Goal: Task Accomplishment & Management: Manage account settings

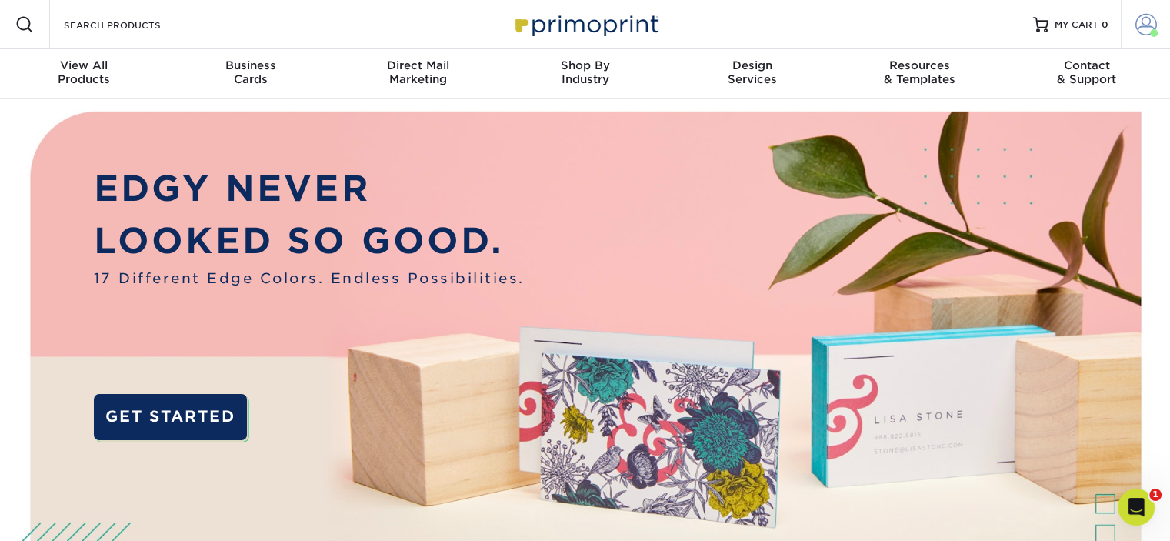
click at [1142, 30] on span at bounding box center [1147, 25] width 22 height 22
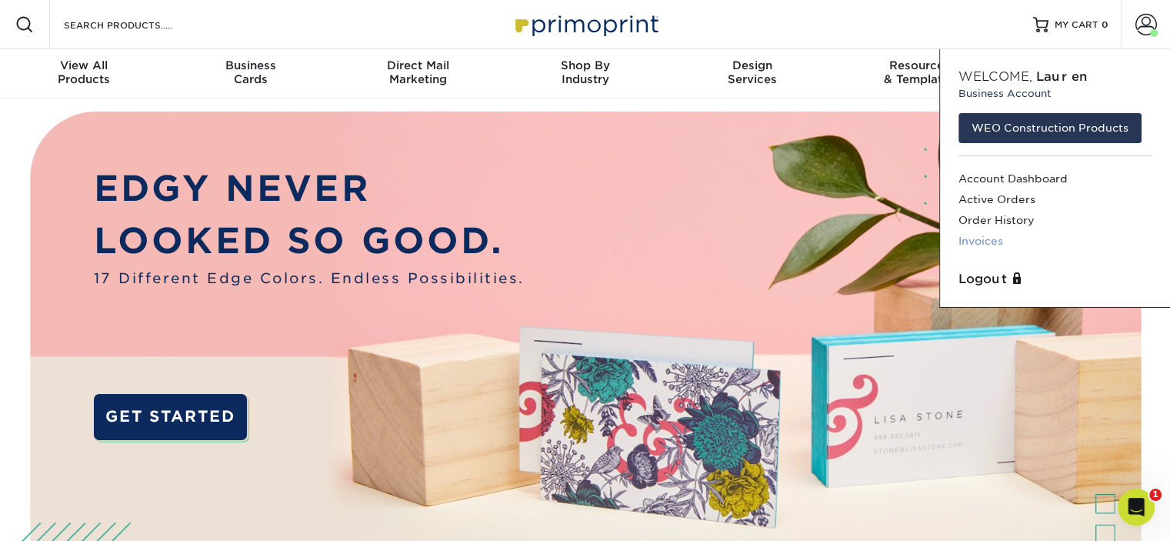
click at [969, 245] on link "Invoices" at bounding box center [1055, 241] width 193 height 21
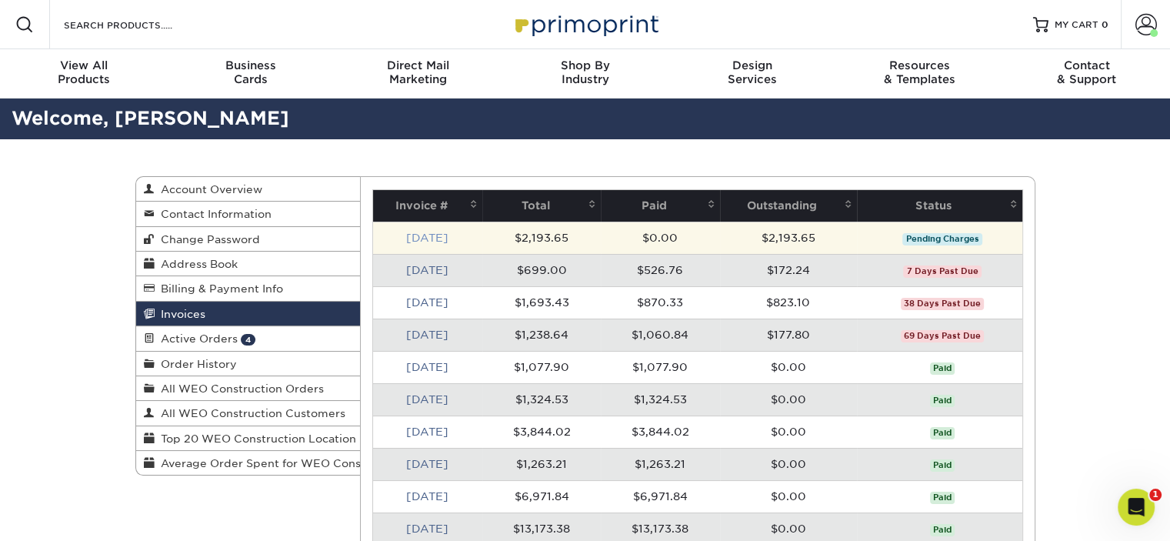
click at [443, 238] on link "Sep 2025" at bounding box center [427, 238] width 42 height 12
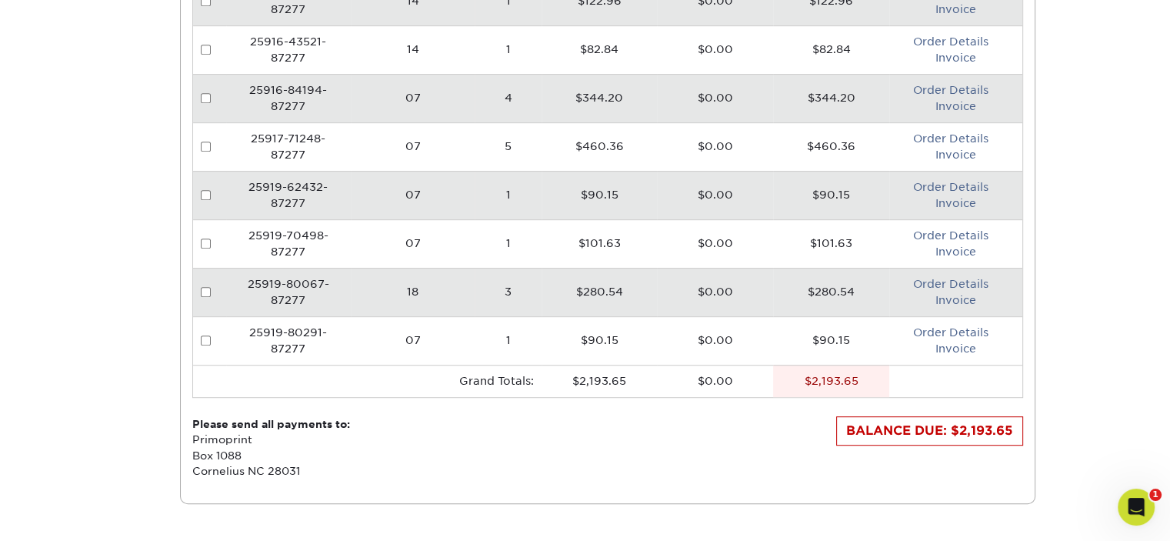
scroll to position [775, 0]
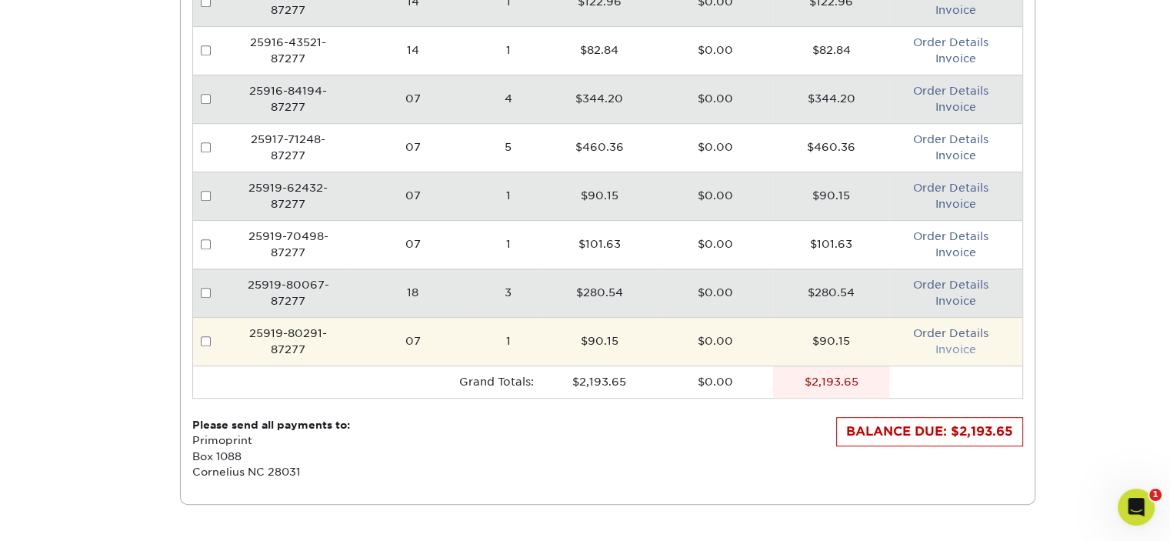
click at [945, 343] on link "Invoice" at bounding box center [956, 349] width 41 height 12
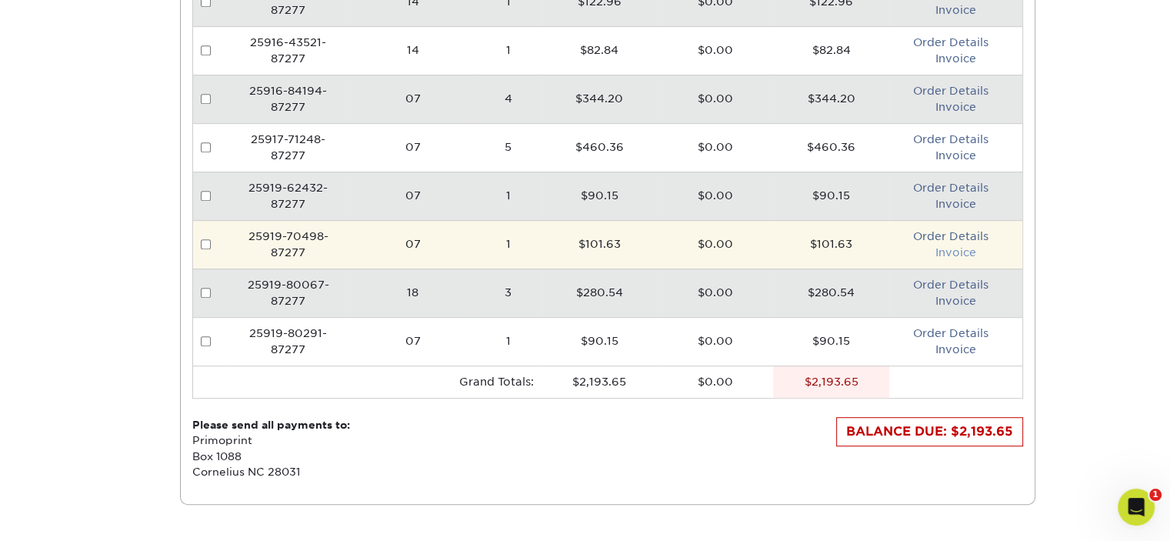
click at [945, 246] on link "Invoice" at bounding box center [956, 252] width 41 height 12
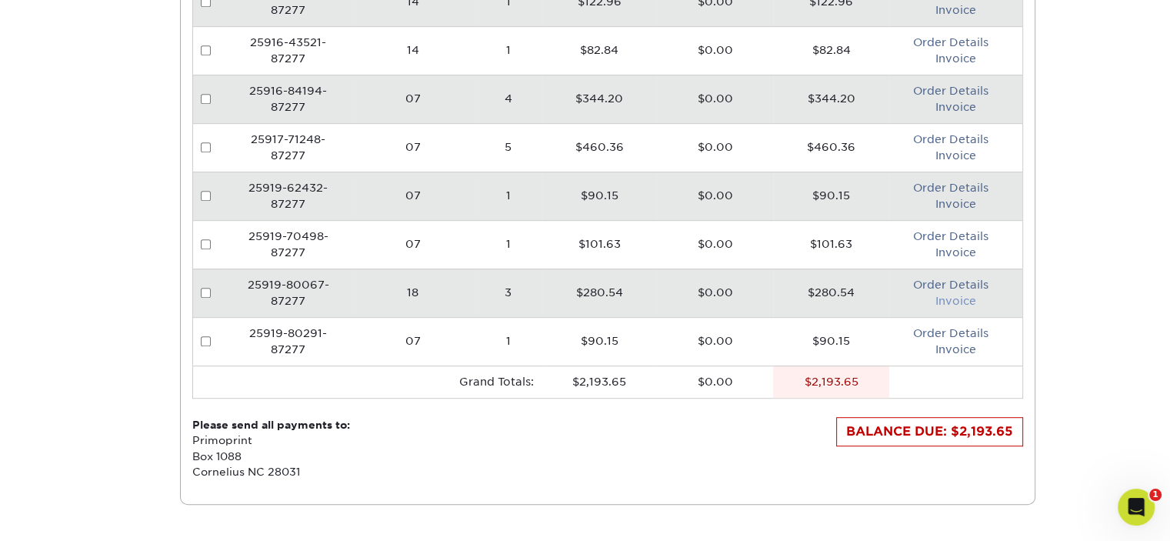
click at [945, 297] on link "Invoice" at bounding box center [956, 301] width 41 height 12
click at [956, 202] on link "Invoice" at bounding box center [956, 204] width 41 height 12
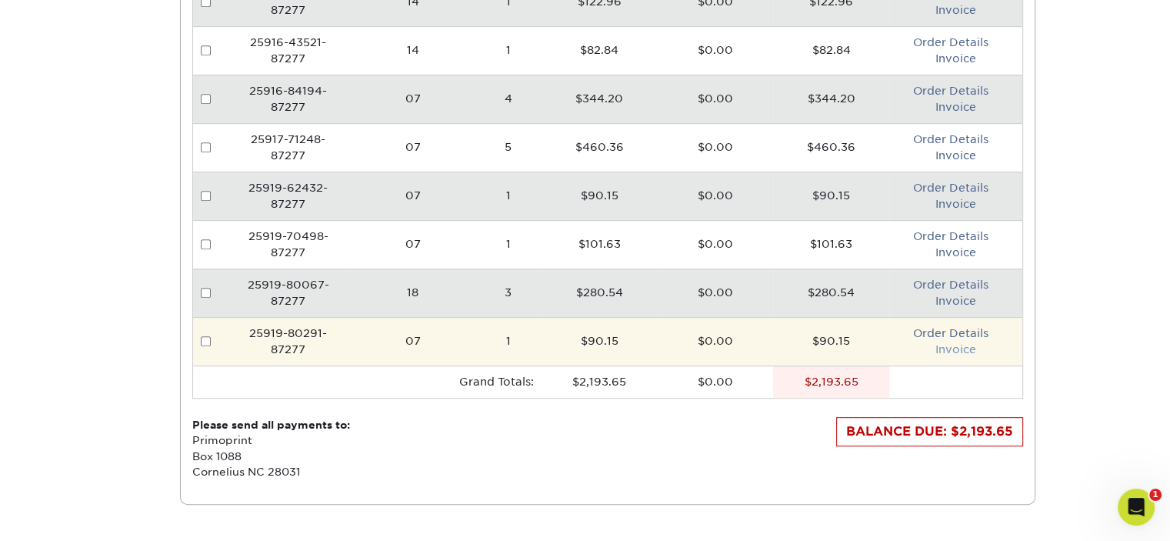
click at [953, 344] on link "Invoice" at bounding box center [956, 349] width 41 height 12
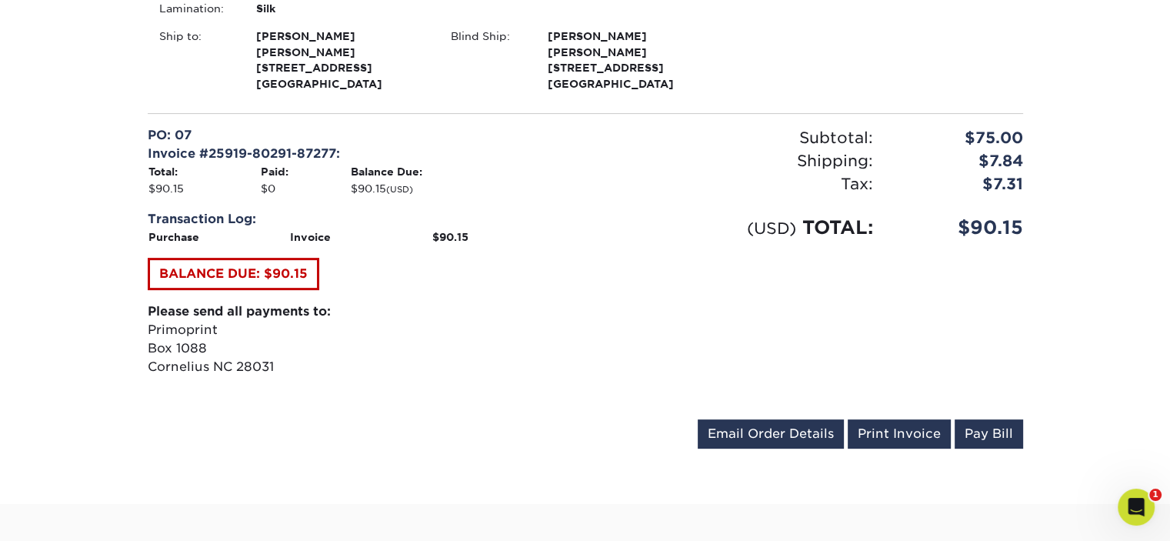
scroll to position [495, 0]
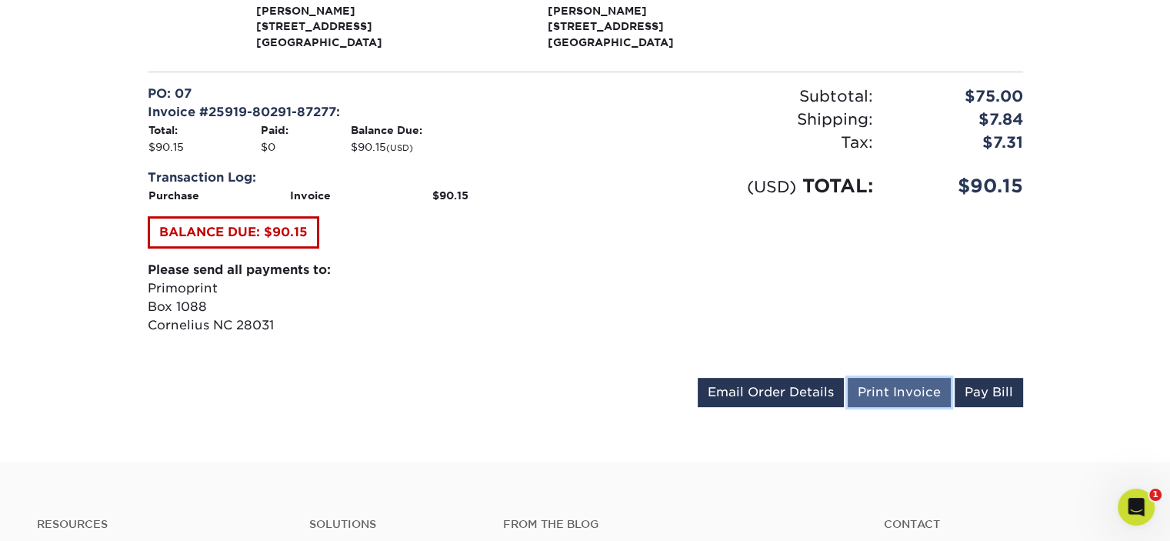
click at [889, 385] on link "Print Invoice" at bounding box center [899, 392] width 103 height 29
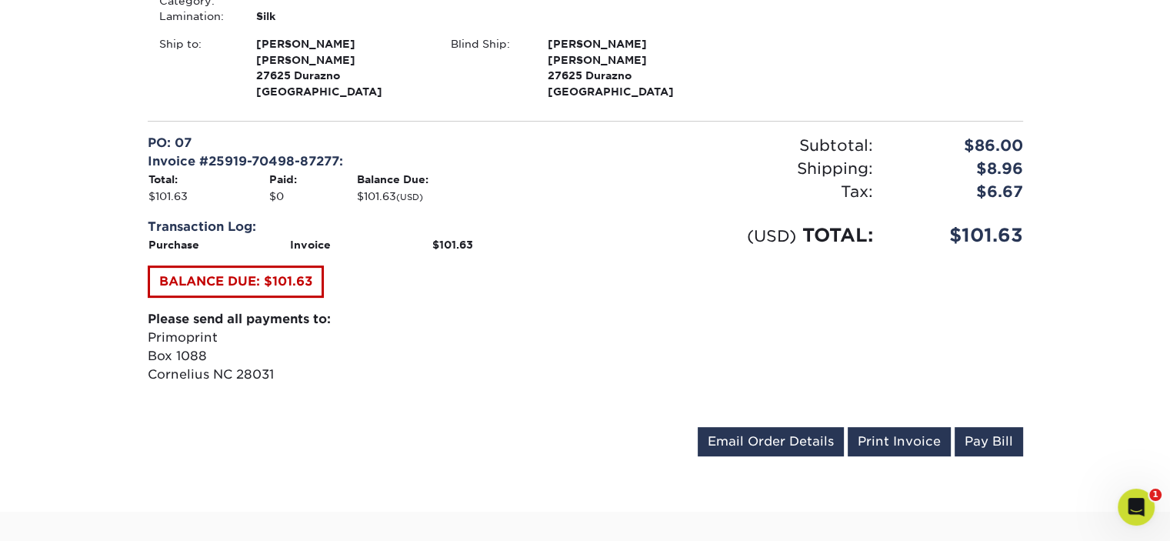
scroll to position [449, 0]
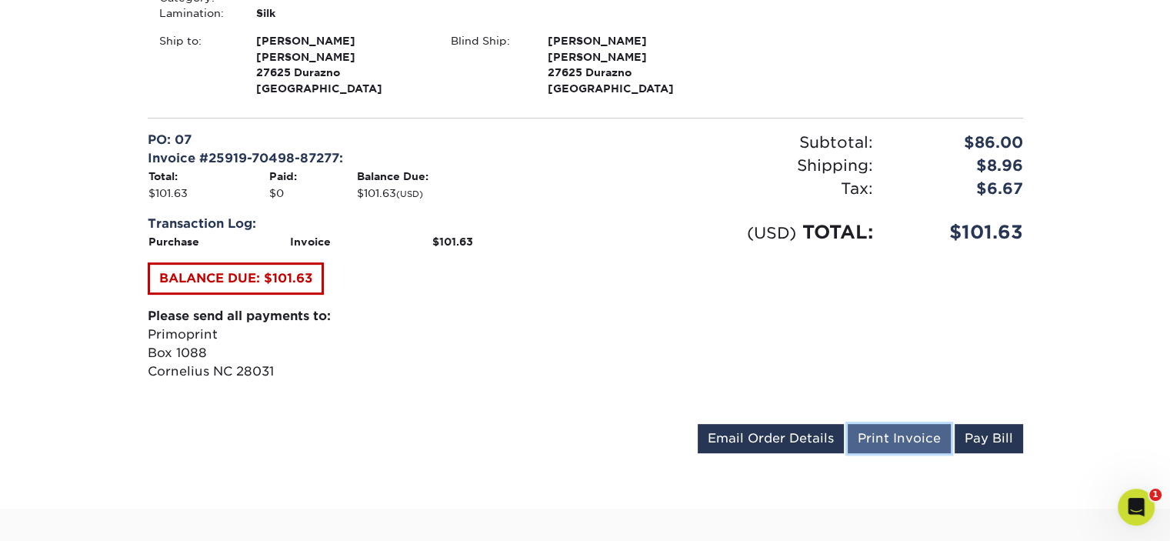
click at [902, 434] on link "Print Invoice" at bounding box center [899, 438] width 103 height 29
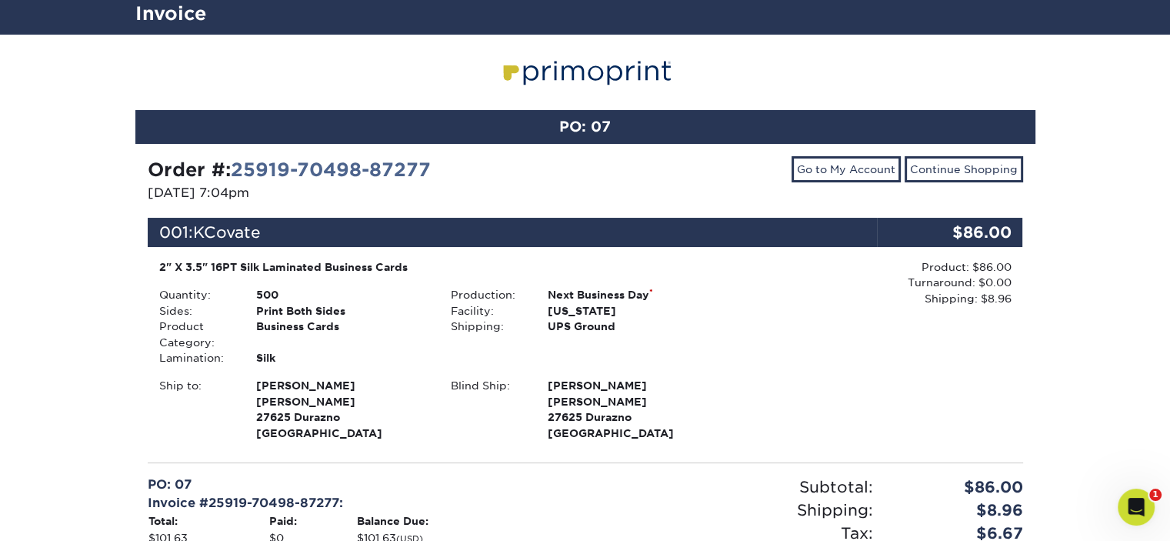
scroll to position [92, 0]
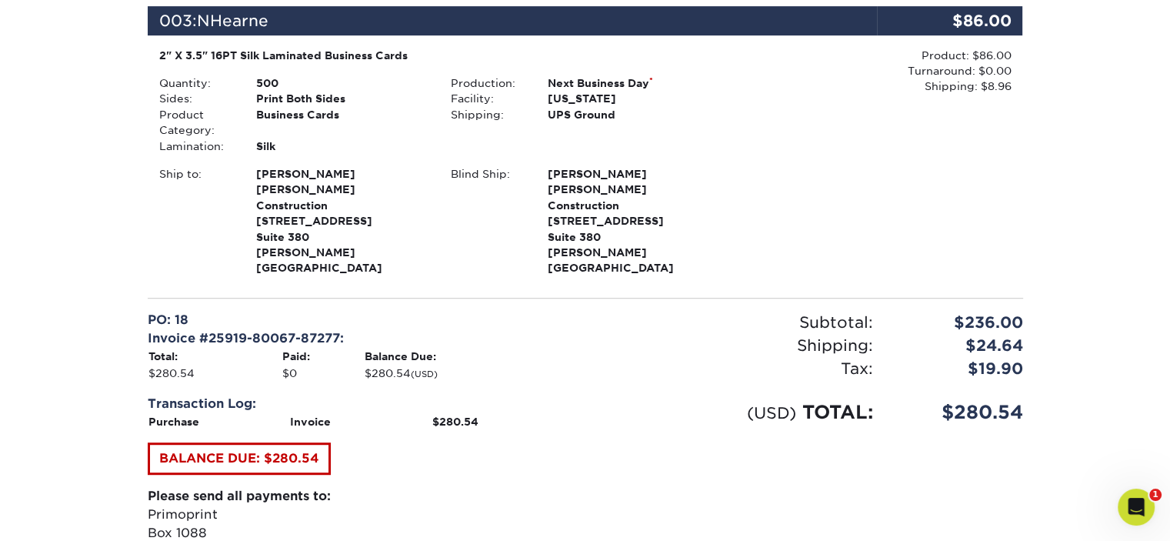
scroll to position [983, 0]
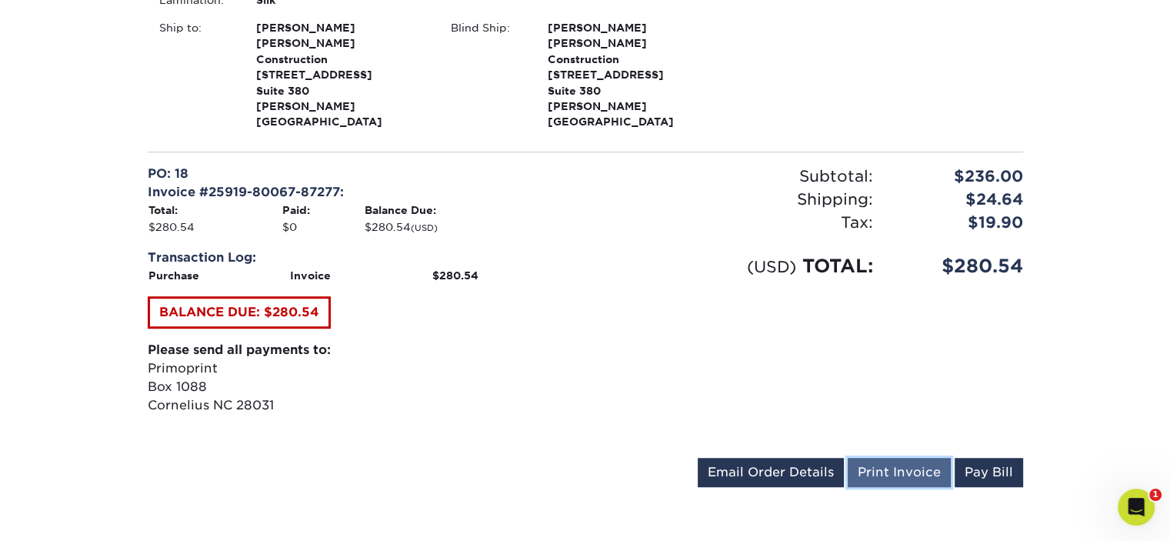
click at [908, 458] on link "Print Invoice" at bounding box center [899, 472] width 103 height 29
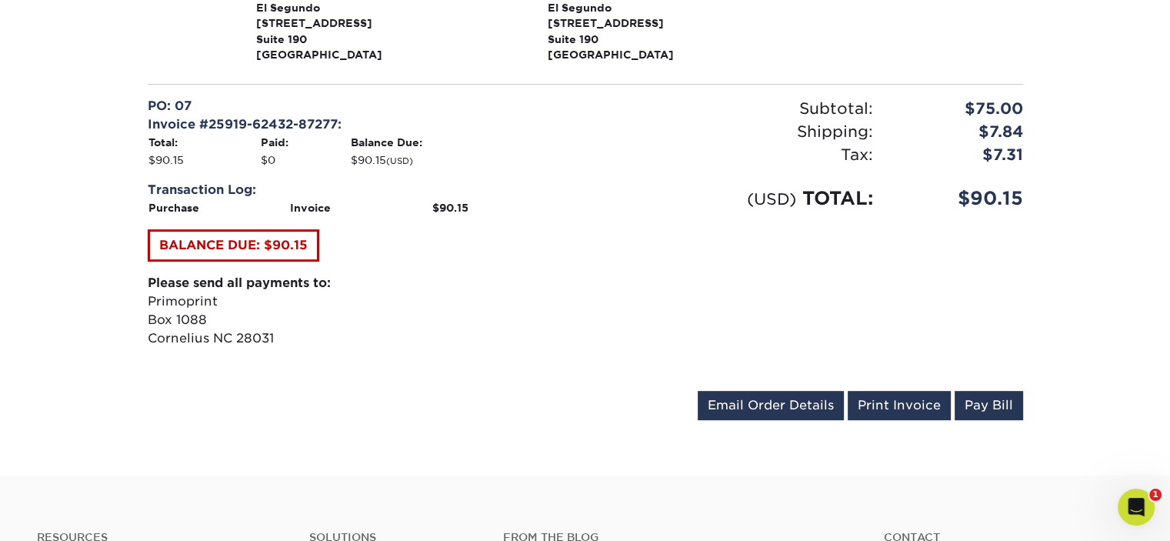
scroll to position [500, 0]
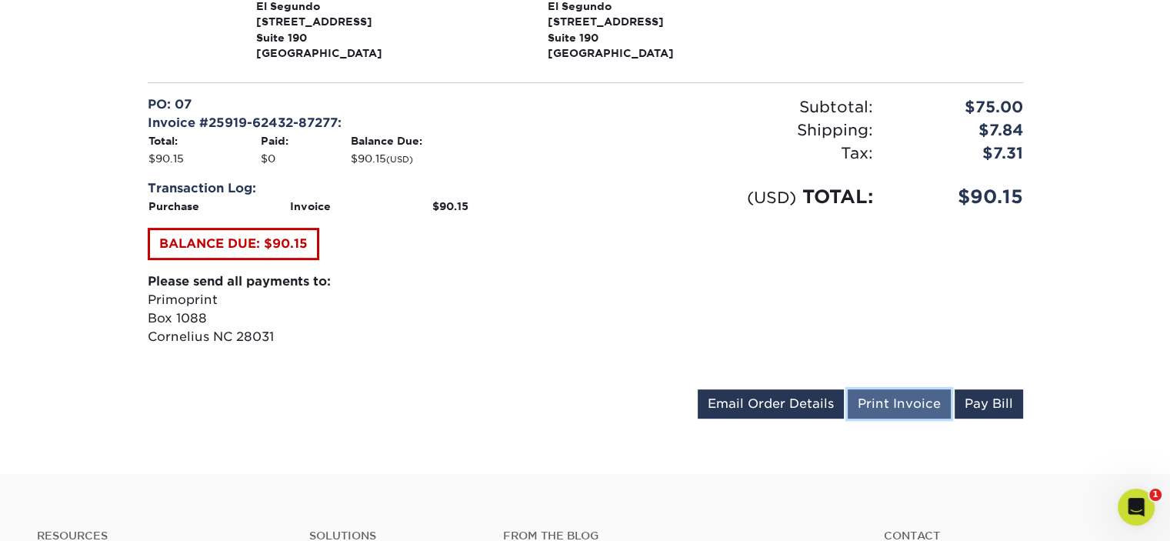
click at [894, 407] on link "Print Invoice" at bounding box center [899, 403] width 103 height 29
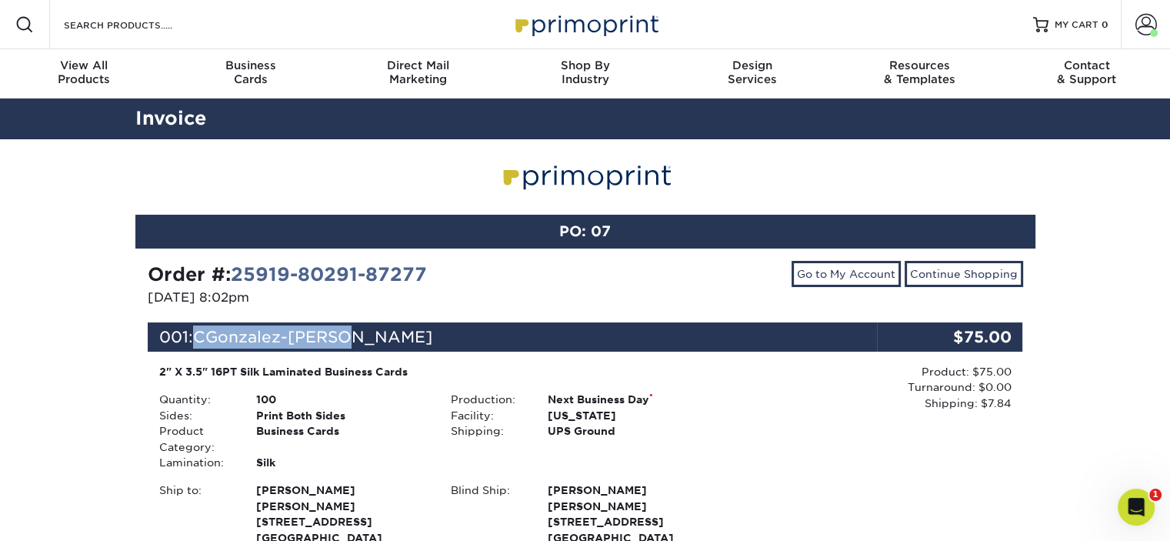
drag, startPoint x: 342, startPoint y: 335, endPoint x: 203, endPoint y: 335, distance: 138.5
click at [203, 335] on div "001: CGonzalez-[PERSON_NAME]" at bounding box center [512, 336] width 729 height 29
copy span "CGonzalez-[PERSON_NAME]"
